Goal: Task Accomplishment & Management: Complete application form

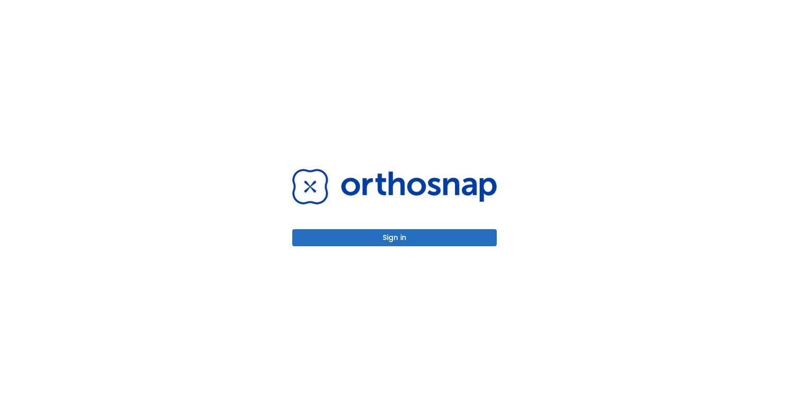
drag, startPoint x: 424, startPoint y: 222, endPoint x: 401, endPoint y: 244, distance: 31.0
click at [401, 244] on button "Sign in" at bounding box center [394, 237] width 205 height 17
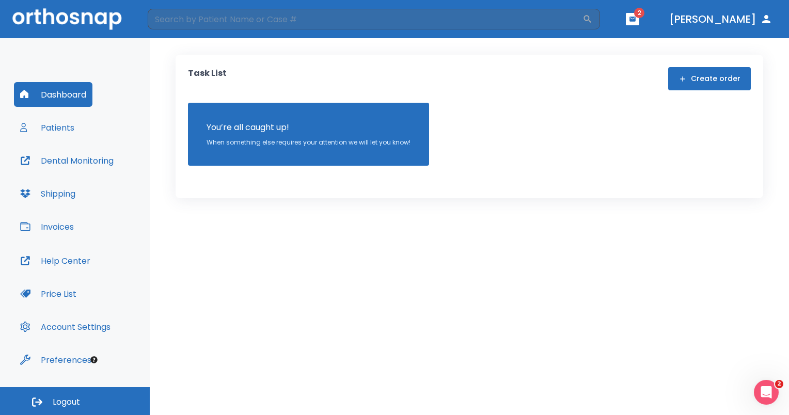
click at [707, 93] on div "Task List Create order You’re all caught up! When something else requires your …" at bounding box center [469, 116] width 563 height 99
click at [707, 87] on button "Create order" at bounding box center [709, 78] width 83 height 23
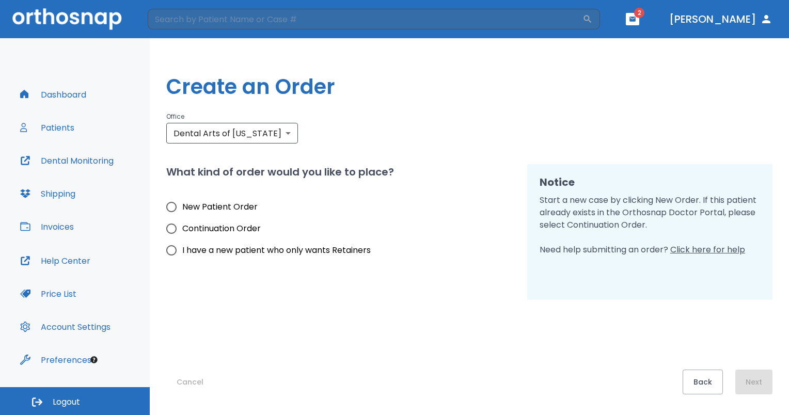
click at [223, 211] on span "New Patient Order" at bounding box center [219, 207] width 75 height 12
click at [182, 211] on input "New Patient Order" at bounding box center [172, 207] width 22 height 22
radio input "true"
click at [759, 376] on button "Next" at bounding box center [754, 382] width 37 height 25
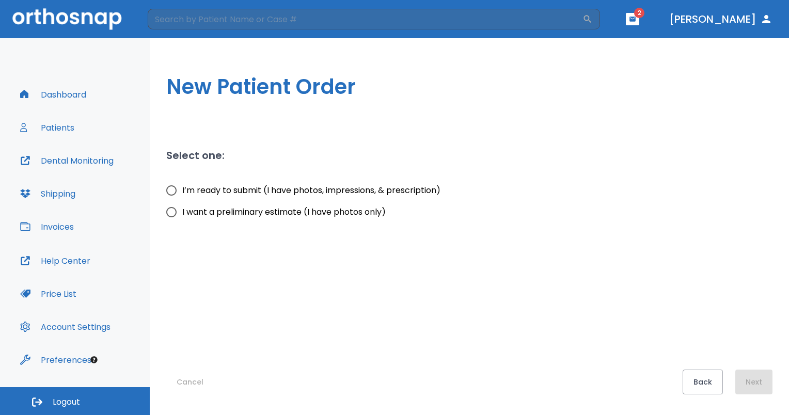
click at [337, 191] on span "I’m ready to submit (I have photos, impressions, & prescription)" at bounding box center [311, 190] width 258 height 12
click at [182, 191] on input "I’m ready to submit (I have photos, impressions, & prescription)" at bounding box center [172, 191] width 22 height 22
radio input "true"
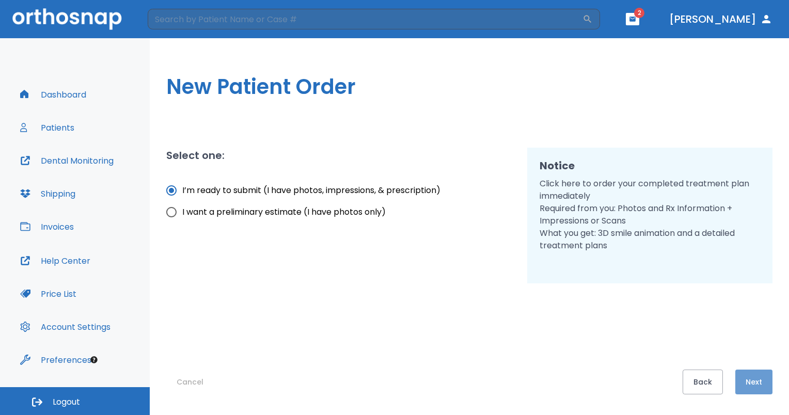
click at [769, 374] on button "Next" at bounding box center [754, 382] width 37 height 25
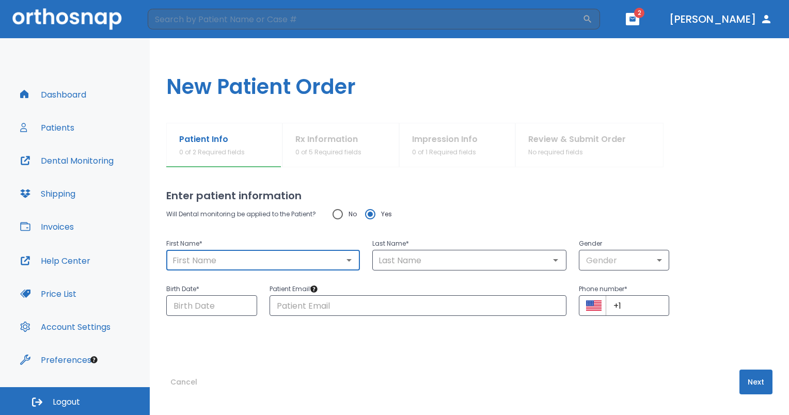
click at [319, 263] on input "text" at bounding box center [263, 260] width 188 height 14
type input "Stacey"
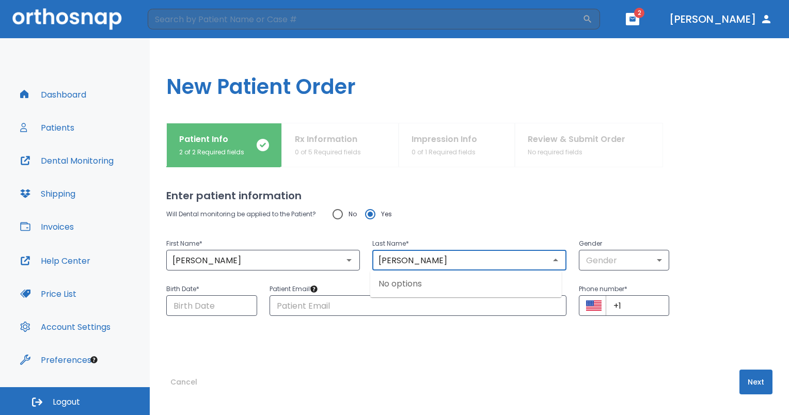
type input "Powell"
click at [620, 249] on p "Gender" at bounding box center [624, 244] width 91 height 12
click at [621, 252] on body "​ 2 Dr. Motamedi Dashboard Patients Dental Monitoring Shipping Invoices Help Ce…" at bounding box center [394, 207] width 789 height 415
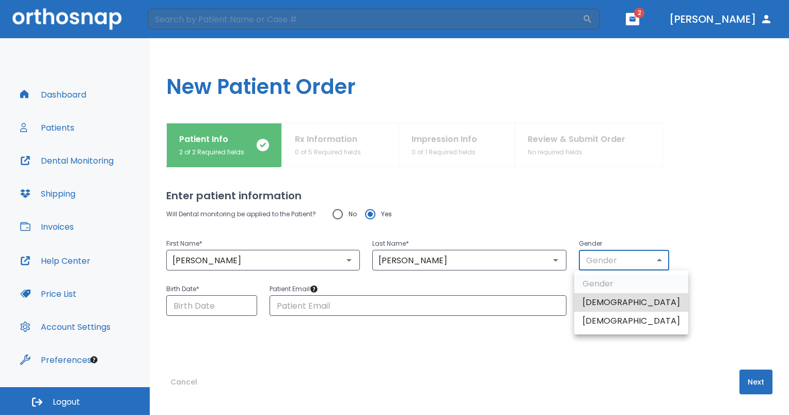
click at [605, 324] on li "[DEMOGRAPHIC_DATA]" at bounding box center [631, 321] width 114 height 19
type input "0"
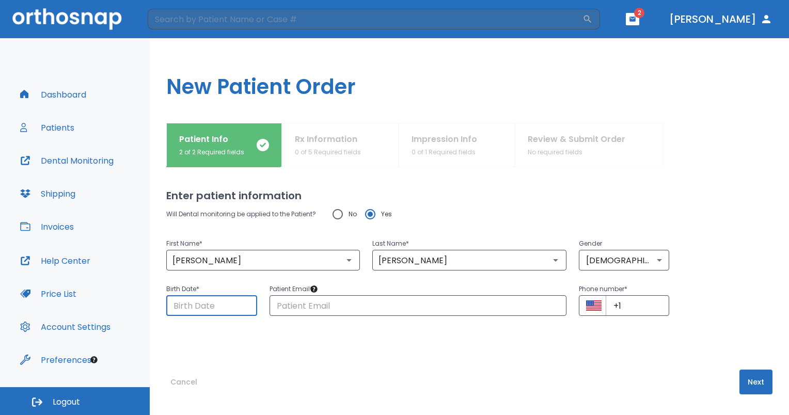
click at [243, 303] on input "Choose date" at bounding box center [211, 305] width 91 height 21
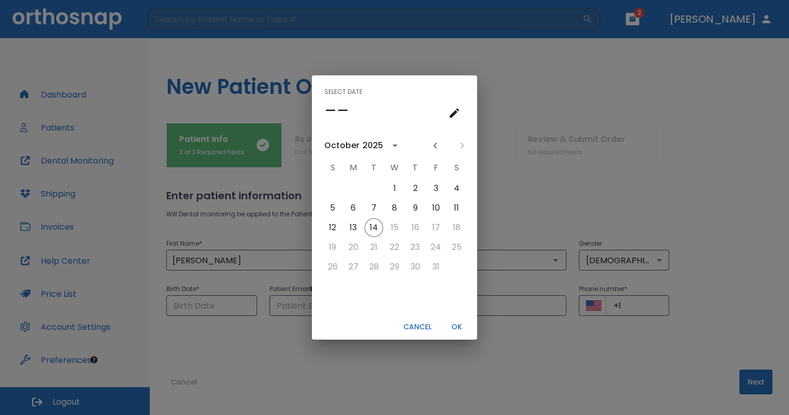
click at [454, 115] on icon "calendar view is open, go to text input view" at bounding box center [454, 112] width 9 height 9
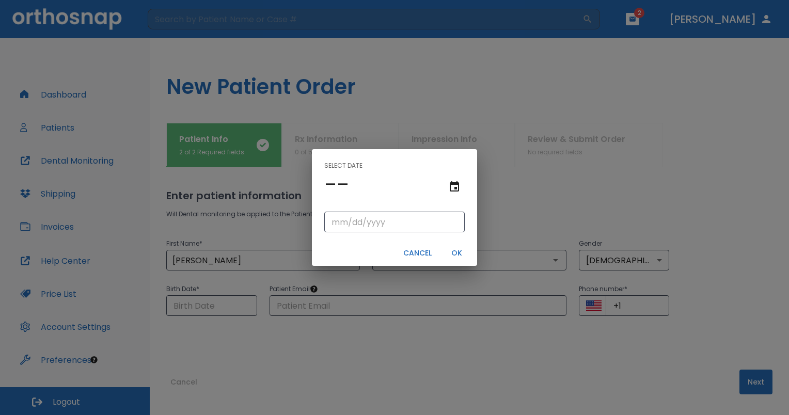
click at [354, 184] on div "––" at bounding box center [394, 185] width 141 height 22
click at [343, 181] on h4 "––" at bounding box center [336, 185] width 25 height 22
click at [341, 219] on input "tel" at bounding box center [394, 222] width 141 height 21
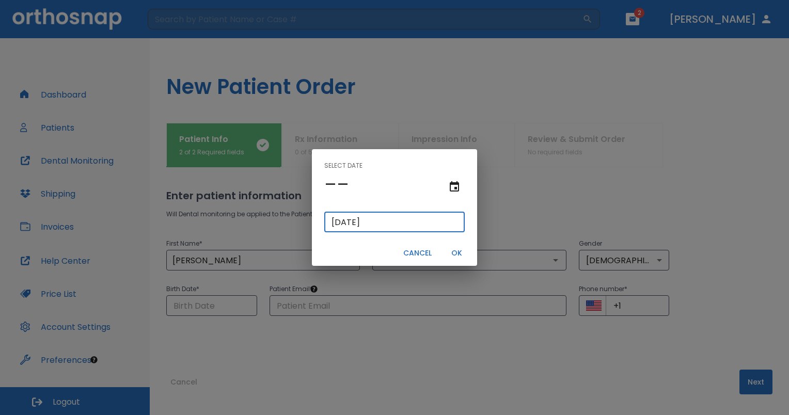
type input "27/12/1969"
click at [457, 253] on button "OK" at bounding box center [456, 253] width 33 height 17
type input "10/14/2025"
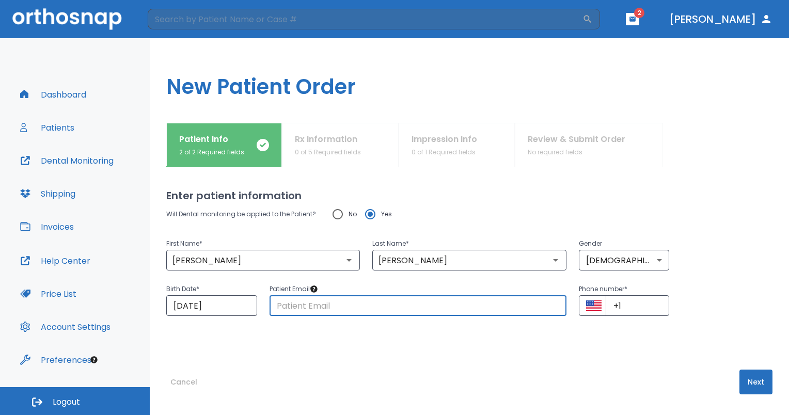
click at [405, 304] on input "text" at bounding box center [418, 305] width 297 height 21
type input "staceyvittcomcast.net"
click at [627, 300] on input "+1" at bounding box center [638, 305] width 64 height 21
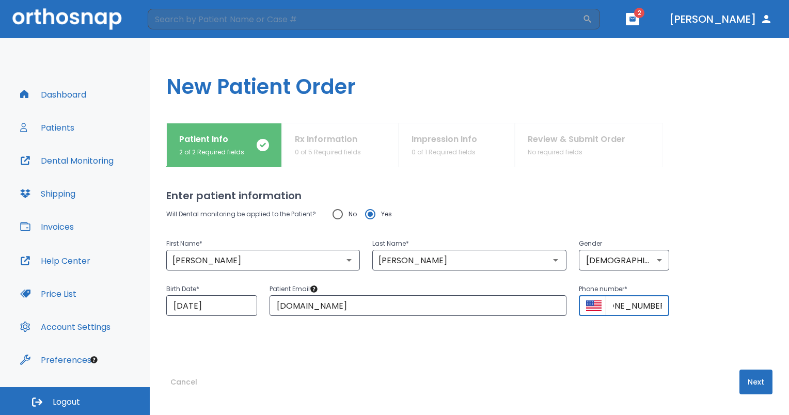
scroll to position [0, 22]
type input "+1 (856) 207-0811"
click at [742, 384] on button "Next" at bounding box center [756, 382] width 33 height 25
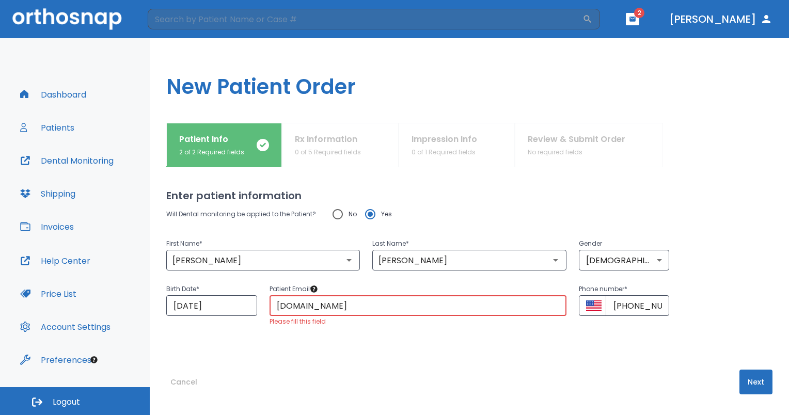
click at [471, 308] on input "staceyvittcomcast.net" at bounding box center [418, 305] width 297 height 21
click at [443, 368] on div "Enter patient information Will Dental monitoring be applied to the Patient? No …" at bounding box center [469, 291] width 606 height 248
click at [744, 385] on button "Next" at bounding box center [756, 382] width 33 height 25
click at [279, 304] on input "staceyvittcomcast.net" at bounding box center [418, 305] width 297 height 21
click at [314, 303] on input "staceyvittcomcast.net" at bounding box center [418, 305] width 297 height 21
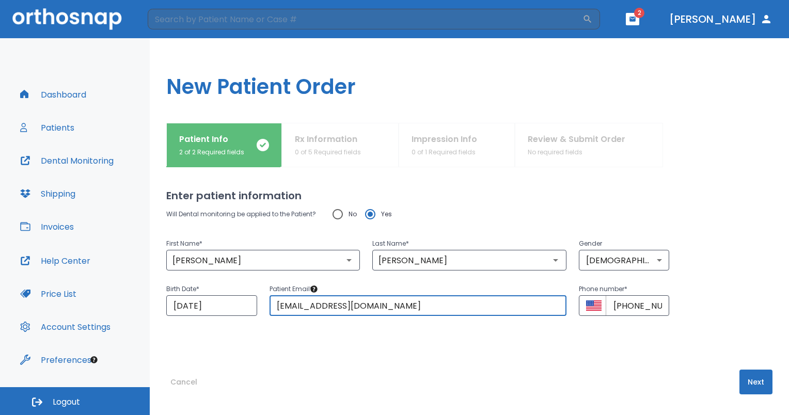
type input "staceyvitt@comcast.net"
click at [748, 376] on button "Next" at bounding box center [756, 382] width 33 height 25
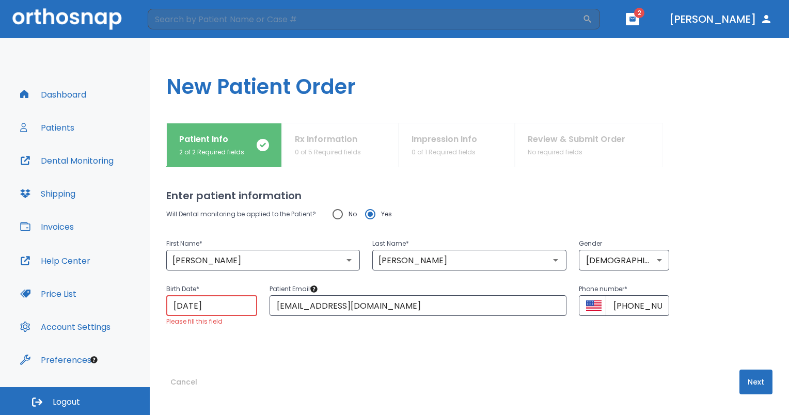
drag, startPoint x: 234, startPoint y: 303, endPoint x: 123, endPoint y: 326, distance: 113.1
click at [123, 326] on div "Dashboard Patients Dental Monitoring Shipping Invoices Help Center Price List A…" at bounding box center [394, 226] width 789 height 377
click at [238, 309] on input "10/14/2025" at bounding box center [211, 305] width 91 height 21
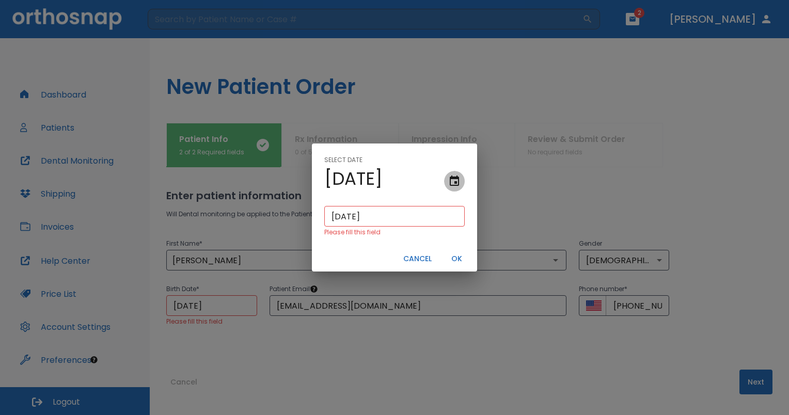
click at [458, 180] on icon "text input view is open, go to calendar view" at bounding box center [454, 181] width 12 height 12
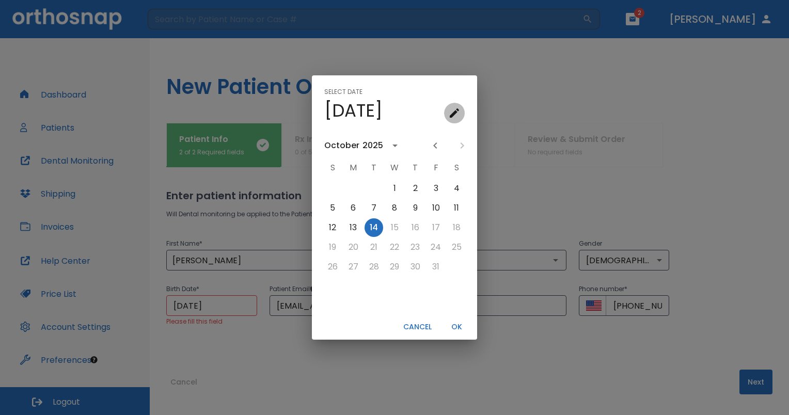
click at [457, 109] on icon "calendar view is open, go to text input view" at bounding box center [454, 113] width 12 height 12
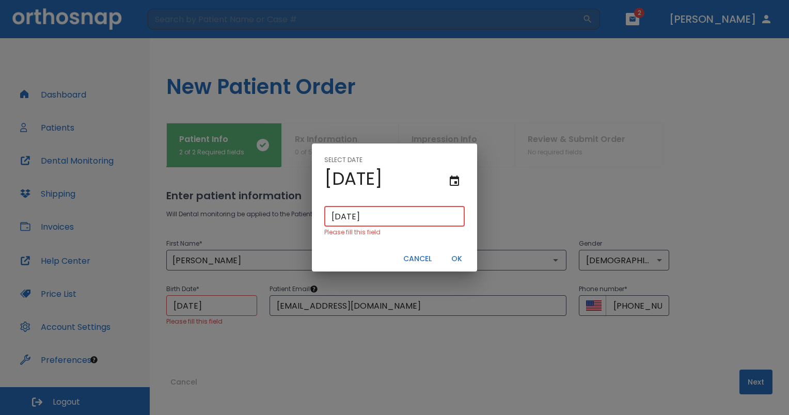
drag, startPoint x: 386, startPoint y: 222, endPoint x: 269, endPoint y: 225, distance: 117.8
click at [269, 225] on div "Select date Tue, Oct 14 10/14/2025 ​ Please fill this field Cancel OK" at bounding box center [394, 207] width 789 height 415
type input "12/27/1"
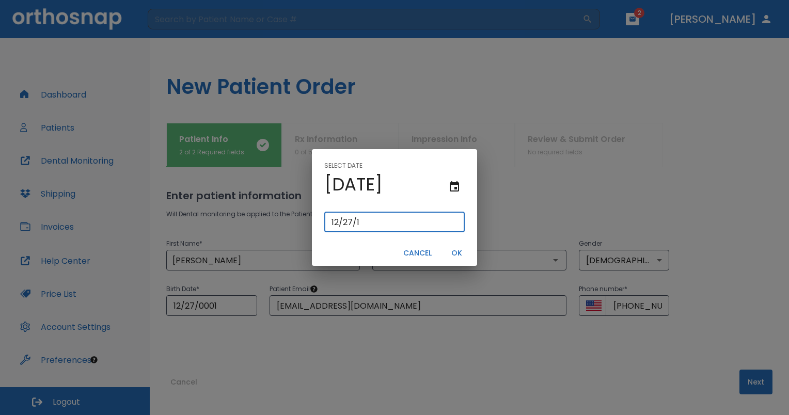
type input "12/27/0019"
type input "12/27/19"
type input "12/27/0196"
type input "12/27/196"
type input "12/27/1969"
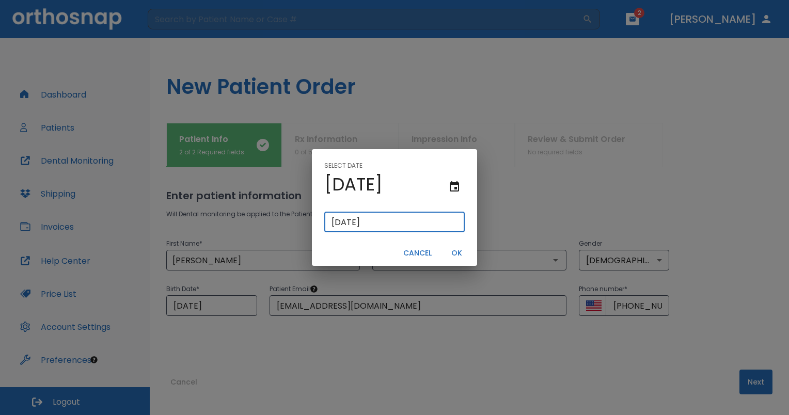
type input "12/27/1969"
click at [463, 254] on button "OK" at bounding box center [456, 253] width 33 height 17
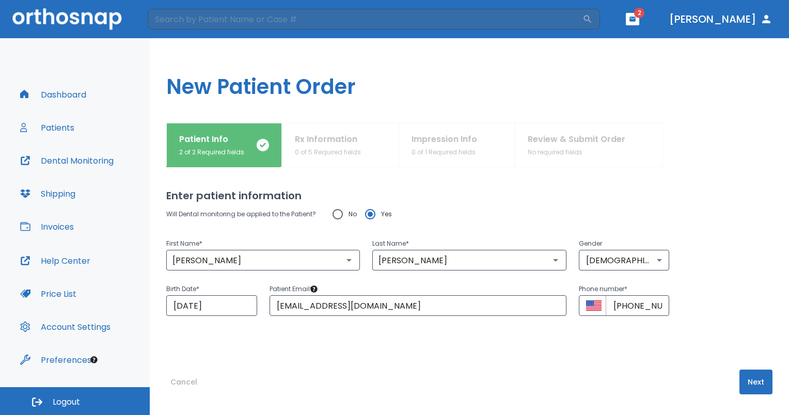
drag, startPoint x: 748, startPoint y: 385, endPoint x: 587, endPoint y: 178, distance: 262.5
click at [587, 178] on div "Enter patient information Will Dental monitoring be applied to the Patient? No …" at bounding box center [469, 291] width 606 height 248
click at [750, 372] on button "Next" at bounding box center [756, 382] width 33 height 25
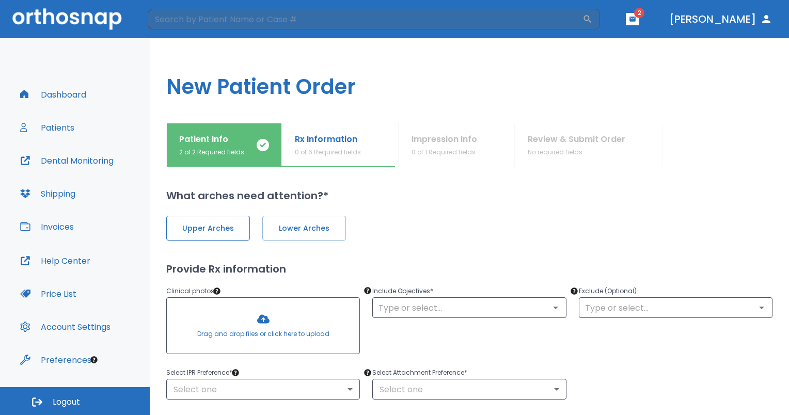
click at [213, 227] on span "Upper Arches" at bounding box center [208, 228] width 62 height 11
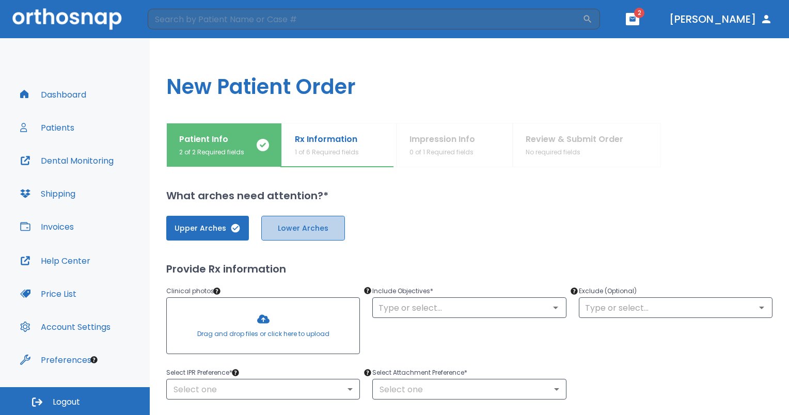
click at [313, 225] on span "Lower Arches" at bounding box center [303, 228] width 62 height 11
click at [306, 324] on div at bounding box center [263, 326] width 193 height 56
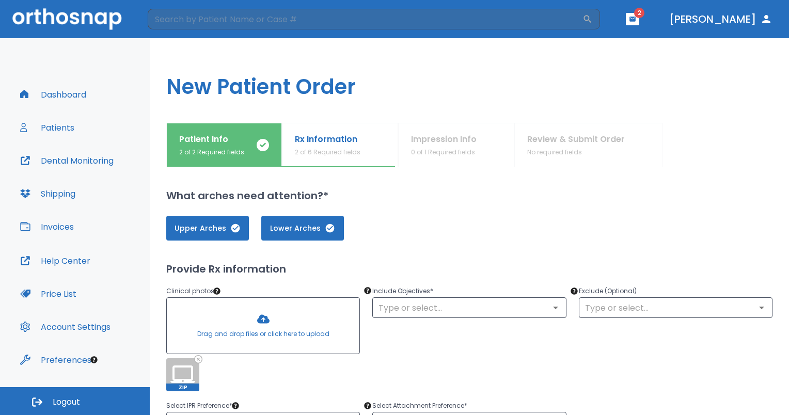
scroll to position [62, 0]
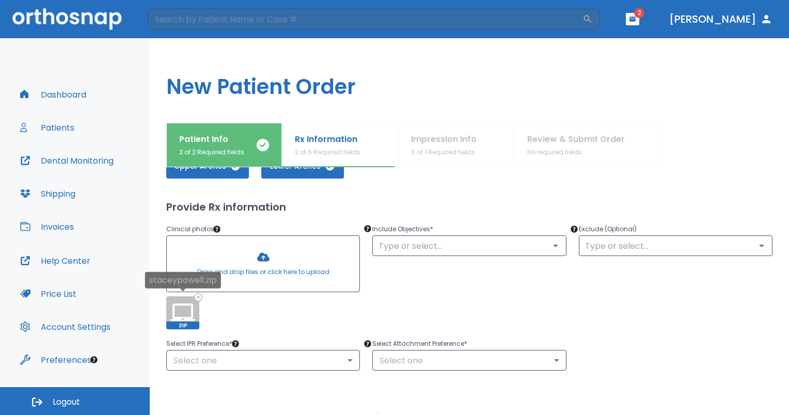
click at [197, 296] on icon at bounding box center [198, 297] width 7 height 7
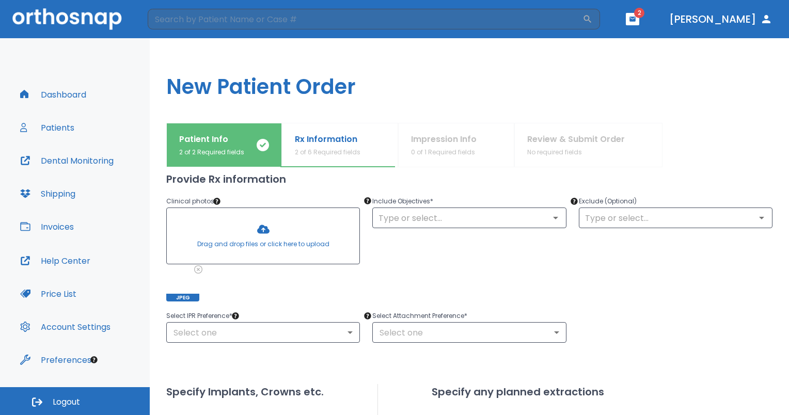
scroll to position [95, 0]
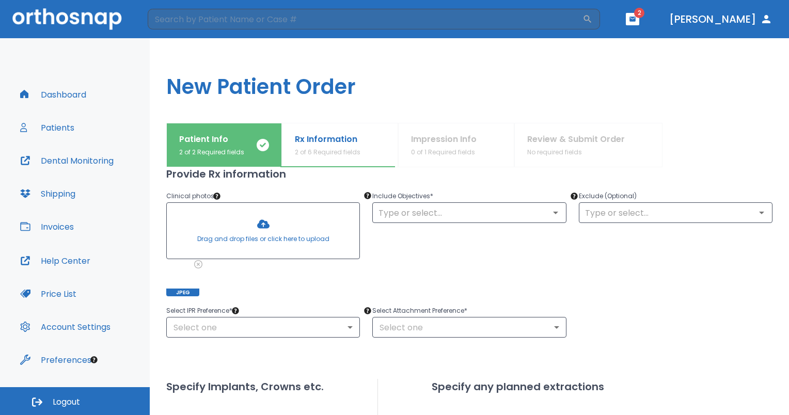
click at [197, 300] on div "Select IPR Preference * Select one ​" at bounding box center [257, 314] width 206 height 45
click at [192, 287] on div at bounding box center [182, 279] width 33 height 33
click at [167, 293] on span "JPEG" at bounding box center [182, 293] width 33 height 8
click at [200, 263] on icon at bounding box center [198, 264] width 7 height 7
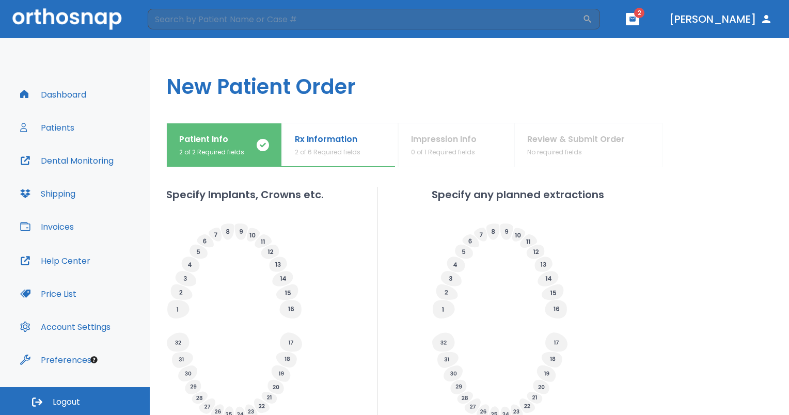
scroll to position [302, 0]
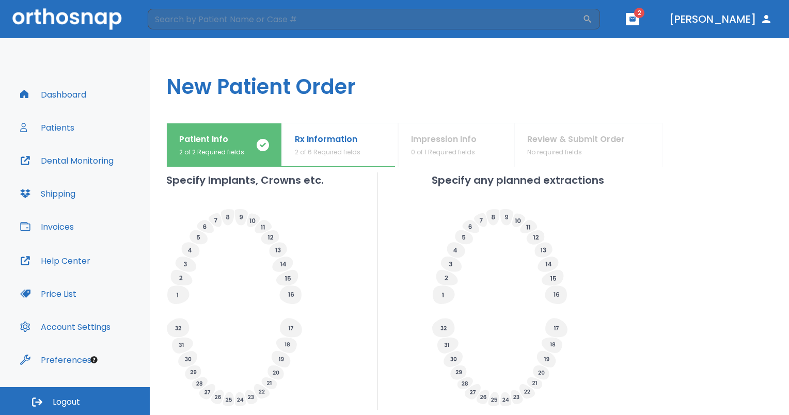
drag, startPoint x: 452, startPoint y: 223, endPoint x: 380, endPoint y: 266, distance: 83.4
click at [380, 266] on div "Specify Implants, Crowns etc. Specify any planned extractions" at bounding box center [469, 292] width 606 height 238
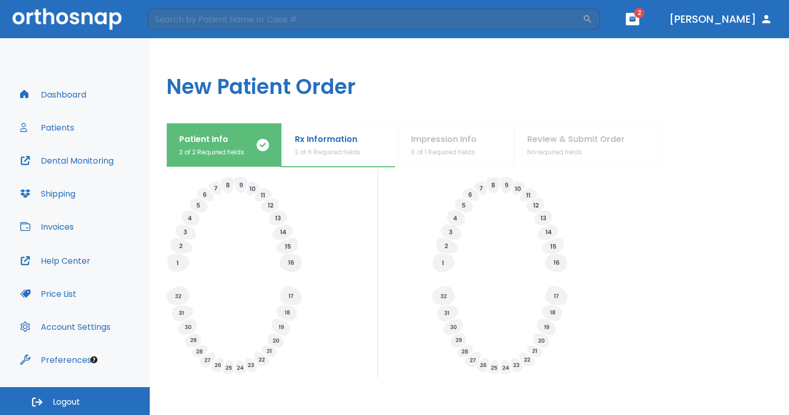
scroll to position [335, 0]
click at [173, 313] on icon at bounding box center [182, 313] width 21 height 16
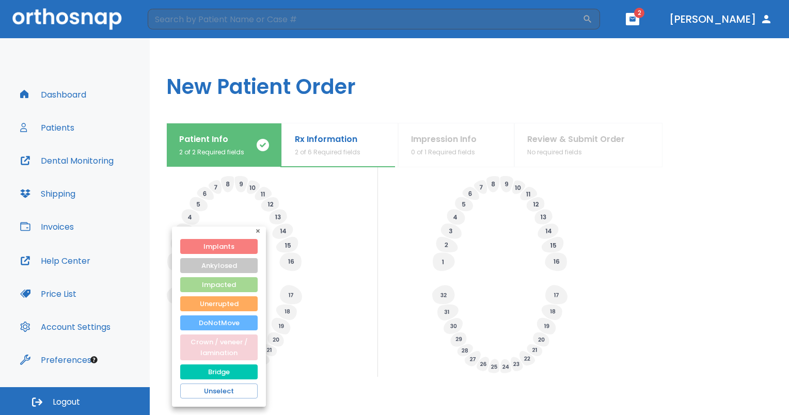
click at [231, 345] on button "Crown / veneer / lamination" at bounding box center [218, 348] width 77 height 26
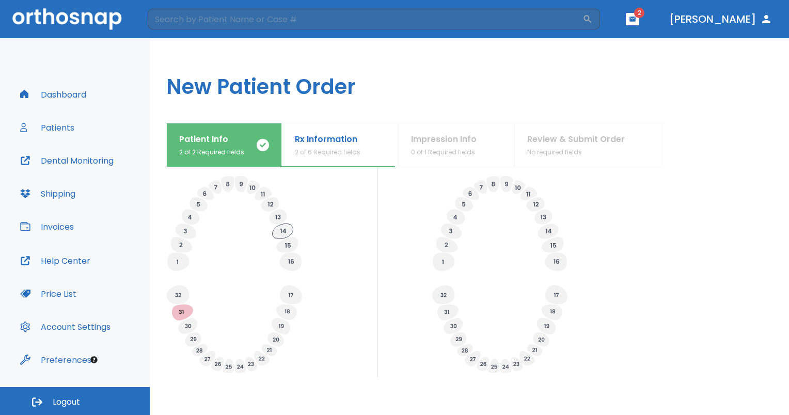
click at [281, 233] on icon at bounding box center [282, 231] width 21 height 15
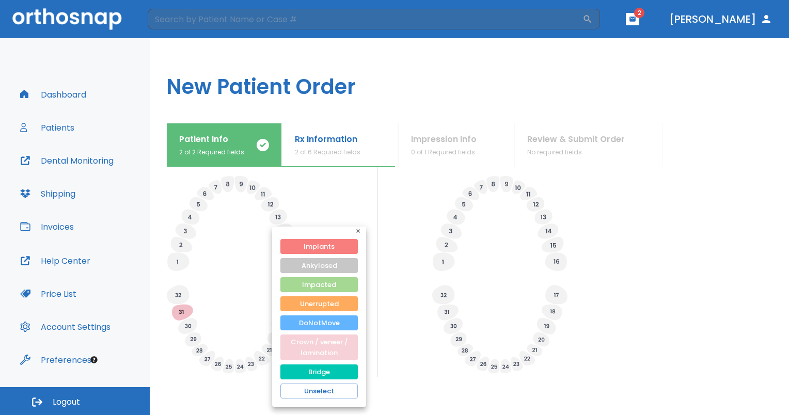
click at [300, 343] on button "Crown / veneer / lamination" at bounding box center [318, 348] width 77 height 26
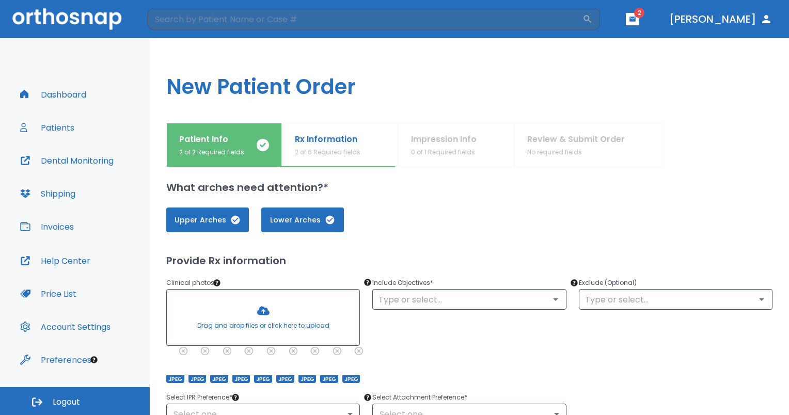
scroll to position [0, 0]
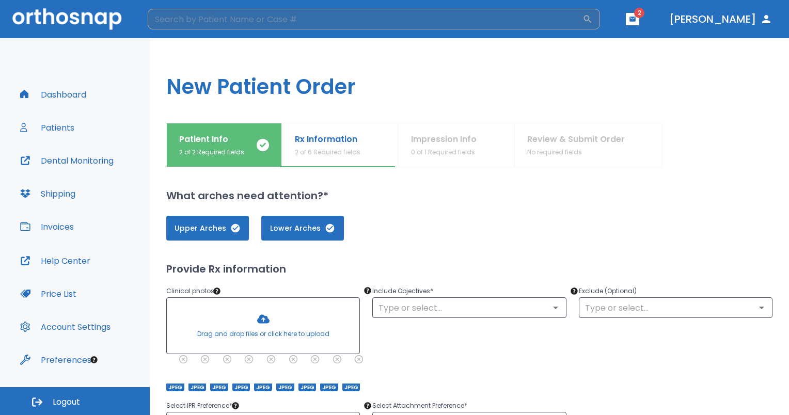
click at [341, 19] on input "search" at bounding box center [365, 19] width 435 height 21
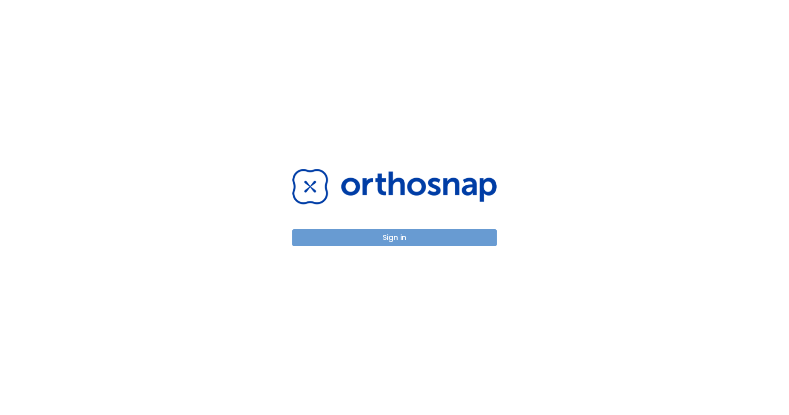
click at [361, 244] on button "Sign in" at bounding box center [394, 237] width 205 height 17
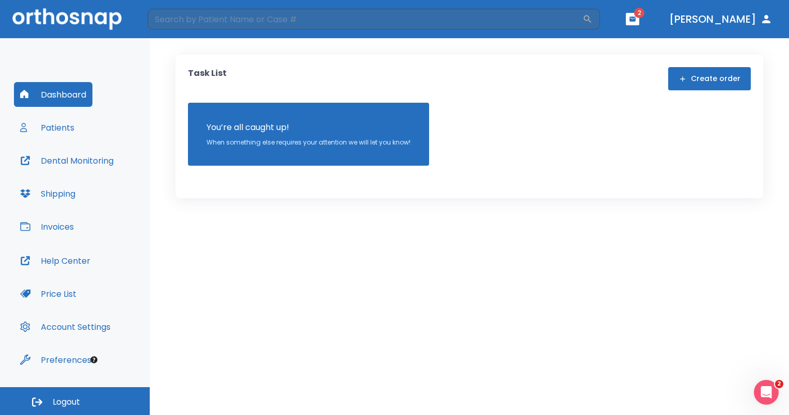
click at [684, 66] on div "Task List Create order You’re all caught up! When something else requires your …" at bounding box center [470, 127] width 588 height 144
click at [685, 68] on button "Create order" at bounding box center [709, 78] width 83 height 23
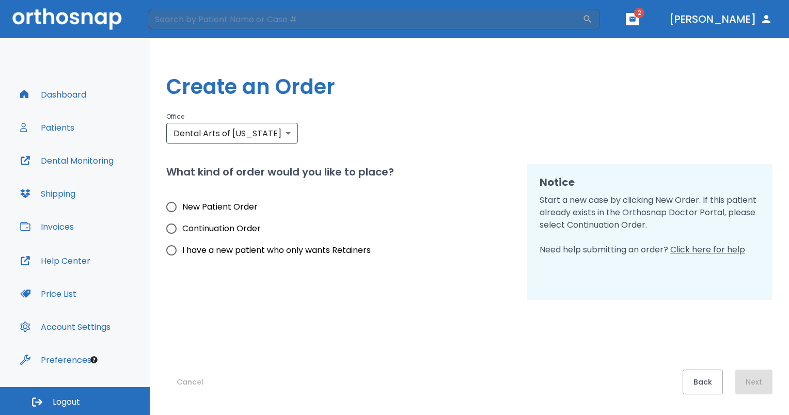
click at [245, 209] on span "New Patient Order" at bounding box center [219, 207] width 75 height 12
click at [182, 209] on input "New Patient Order" at bounding box center [172, 207] width 22 height 22
radio input "true"
click at [755, 378] on button "Next" at bounding box center [754, 382] width 37 height 25
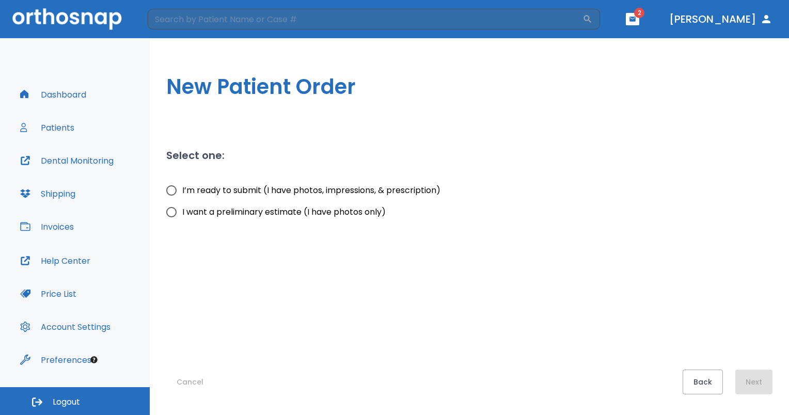
click at [401, 192] on span "I’m ready to submit (I have photos, impressions, & prescription)" at bounding box center [311, 190] width 258 height 12
click at [182, 192] on input "I’m ready to submit (I have photos, impressions, & prescription)" at bounding box center [172, 191] width 22 height 22
radio input "true"
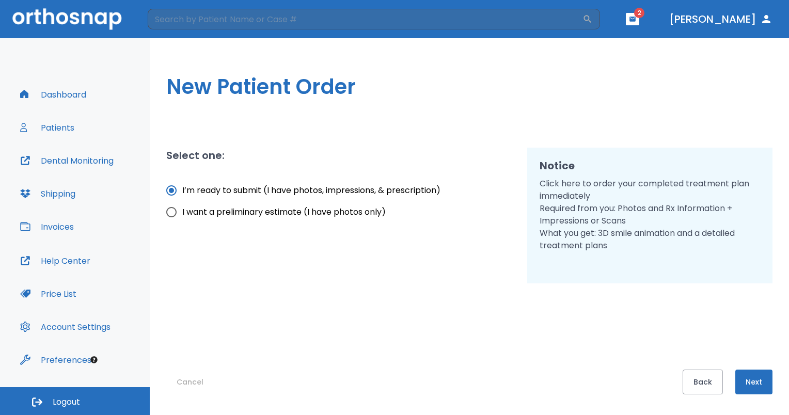
click at [758, 382] on button "Next" at bounding box center [754, 382] width 37 height 25
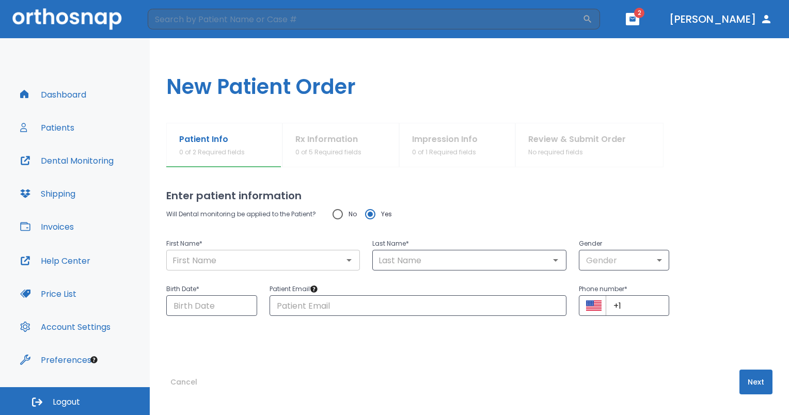
click at [303, 261] on input "text" at bounding box center [263, 260] width 188 height 14
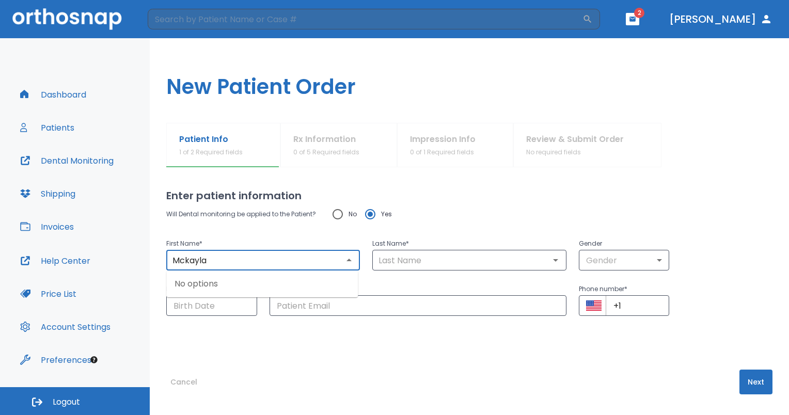
type input "Mckayla"
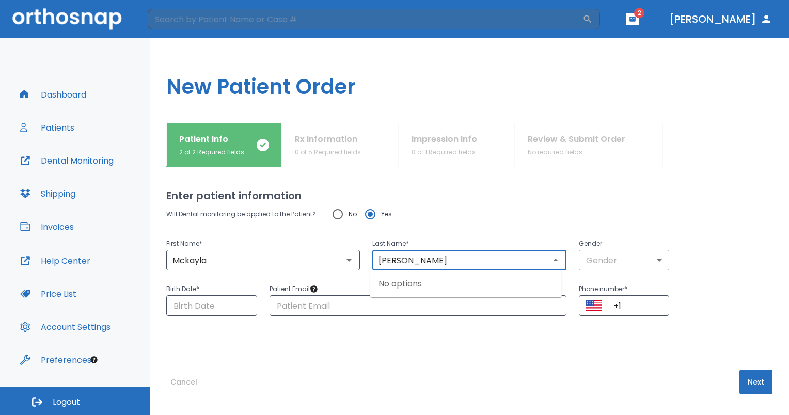
type input "[PERSON_NAME]"
click at [606, 252] on body "​ 2 [PERSON_NAME] Dashboard Patients Dental Monitoring Shipping Invoices Help C…" at bounding box center [394, 207] width 789 height 415
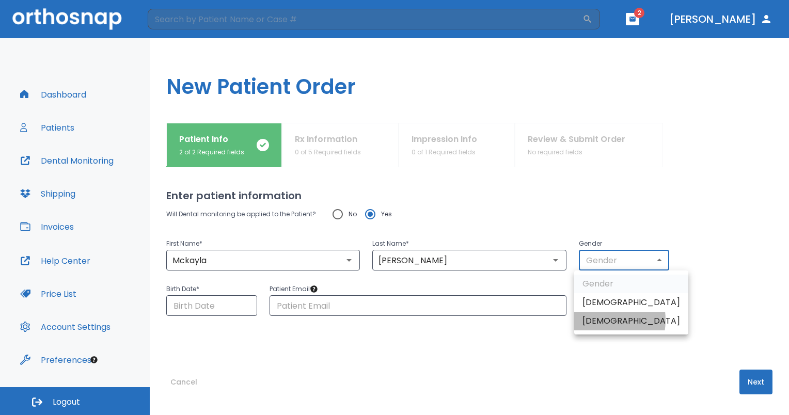
click at [597, 320] on li "[DEMOGRAPHIC_DATA]" at bounding box center [631, 321] width 114 height 19
type input "0"
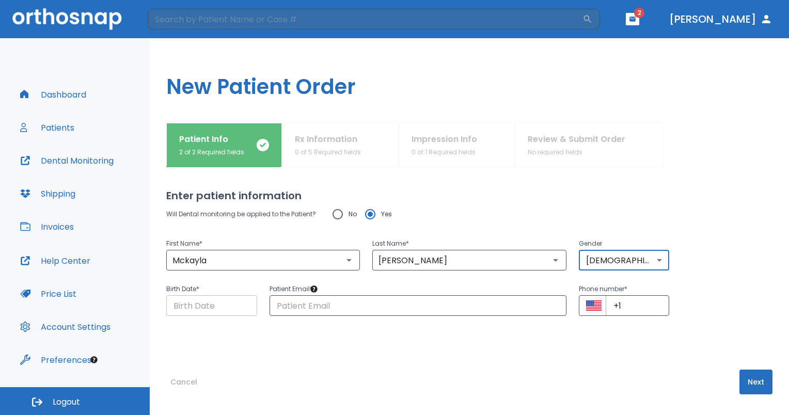
click at [223, 314] on input "Choose date" at bounding box center [211, 305] width 91 height 21
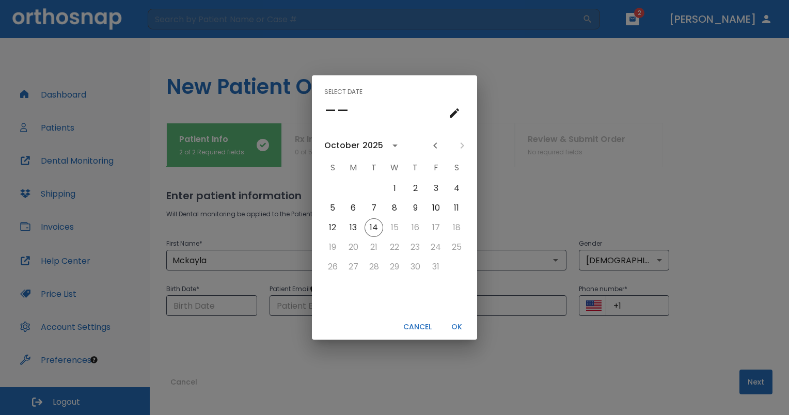
click at [455, 108] on icon "calendar view is open, go to text input view" at bounding box center [454, 113] width 12 height 12
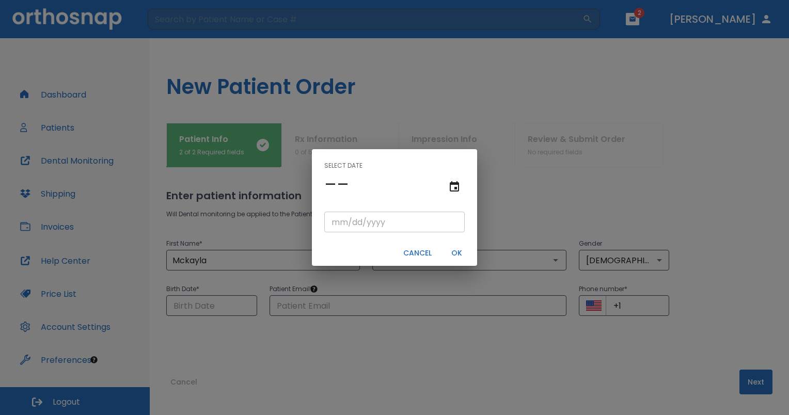
click at [355, 219] on input "tel" at bounding box center [394, 222] width 141 height 21
type input "07/17/"
type input "07/17/0002"
type input "07/17/2"
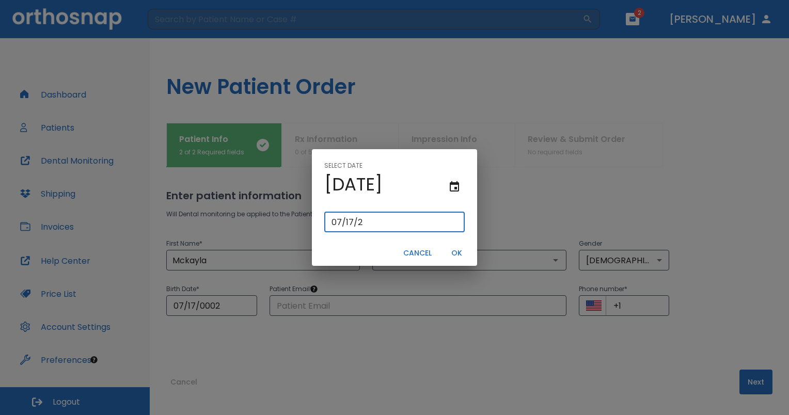
type input "07/17/0020"
type input "[DATE]"
type input "07/17/0201"
type input "07/17/201"
type input "[DATE]"
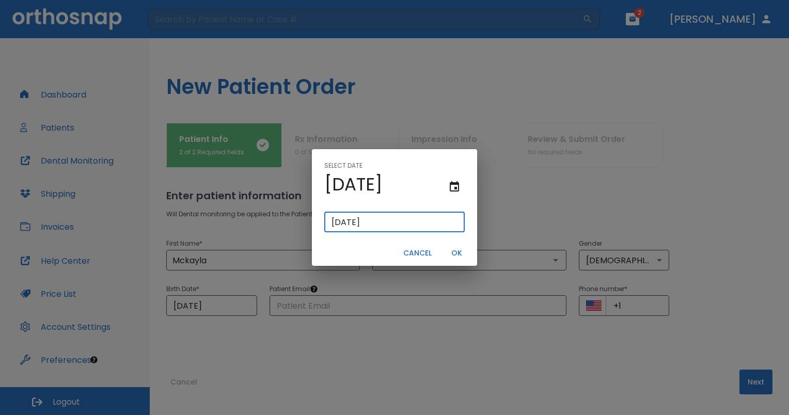
type input "[DATE]"
click at [464, 254] on button "OK" at bounding box center [456, 253] width 33 height 17
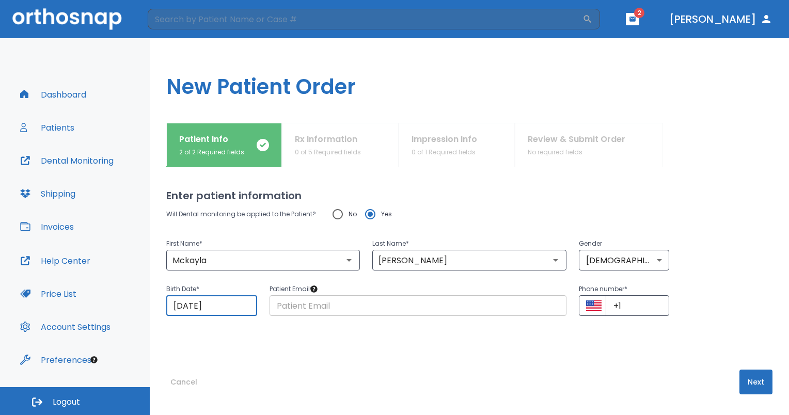
click at [387, 314] on input "text" at bounding box center [418, 305] width 297 height 21
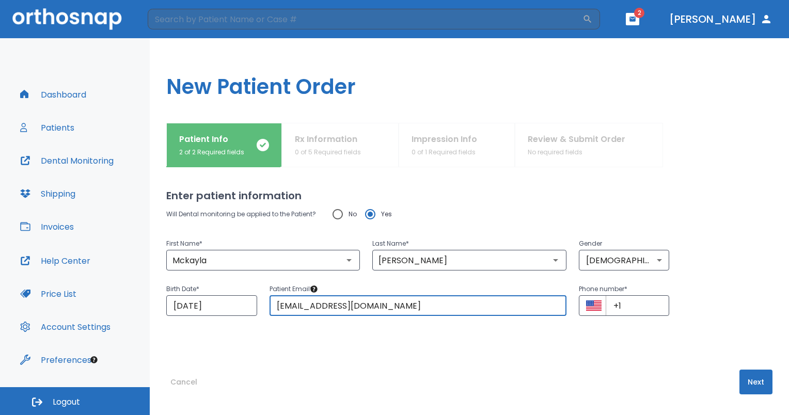
type input "[EMAIL_ADDRESS][DOMAIN_NAME]"
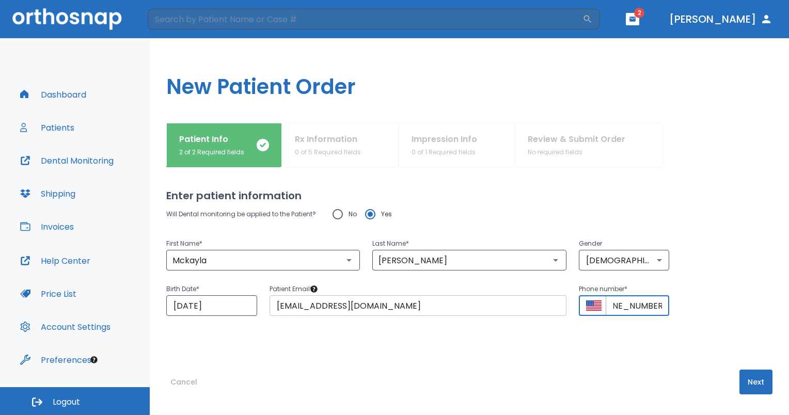
scroll to position [0, 27]
type input "[PHONE_NUMBER]"
click at [758, 378] on button "Next" at bounding box center [756, 382] width 33 height 25
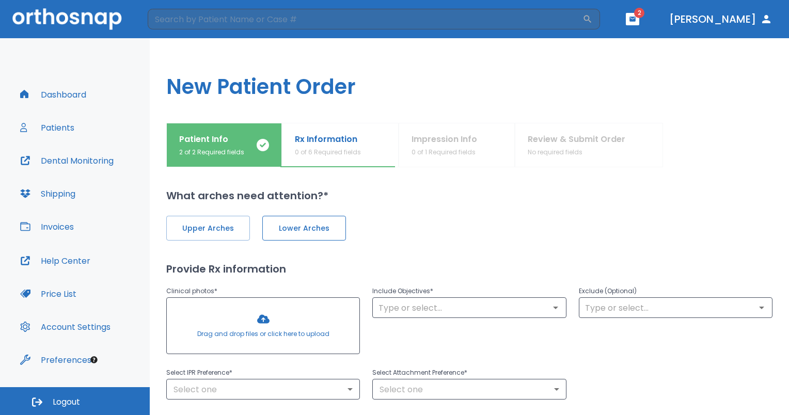
click at [310, 229] on span "Lower Arches" at bounding box center [304, 228] width 62 height 11
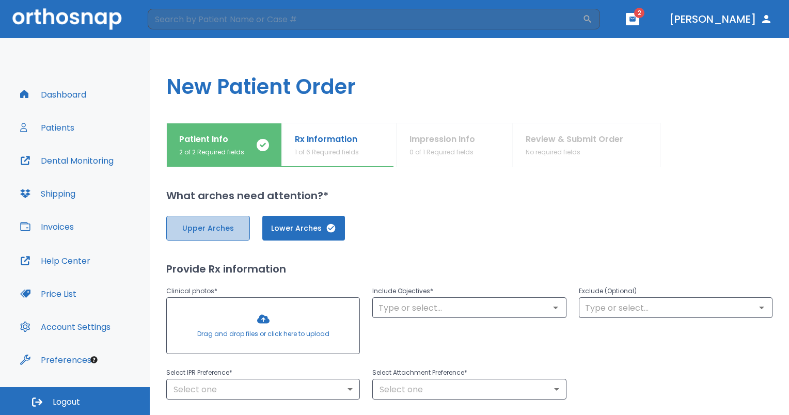
click at [236, 223] on span "Upper Arches" at bounding box center [208, 228] width 62 height 11
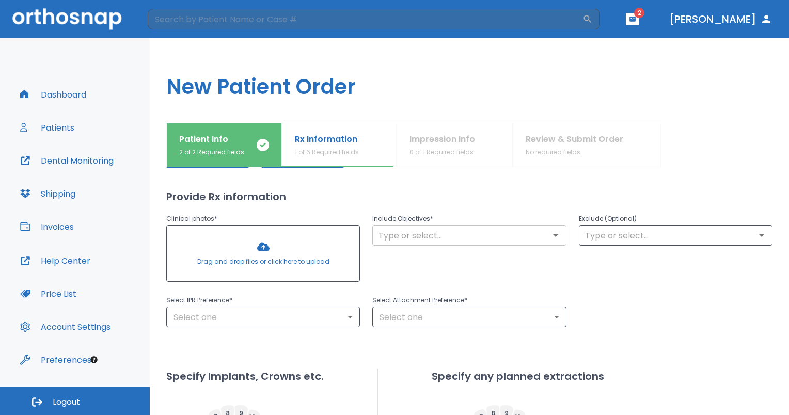
drag, startPoint x: 236, startPoint y: 223, endPoint x: 448, endPoint y: 229, distance: 212.4
click at [448, 229] on input "text" at bounding box center [470, 235] width 188 height 14
